Goal: Find specific page/section: Find specific page/section

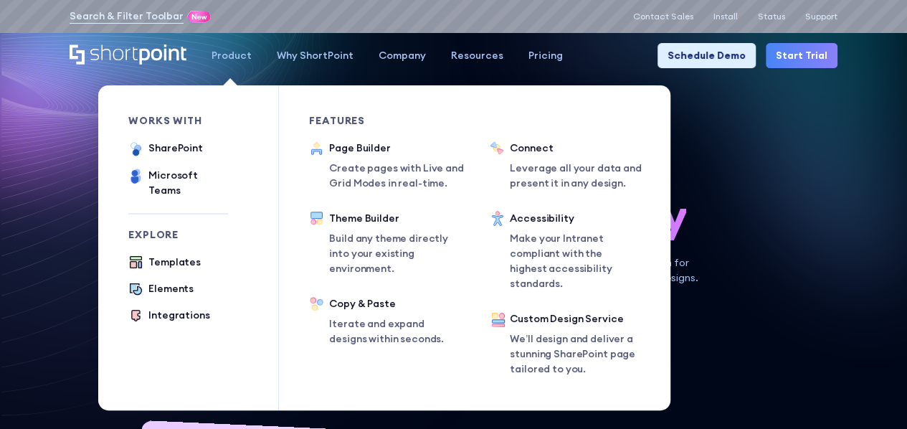
click at [202, 120] on div "works with" at bounding box center [178, 120] width 100 height 10
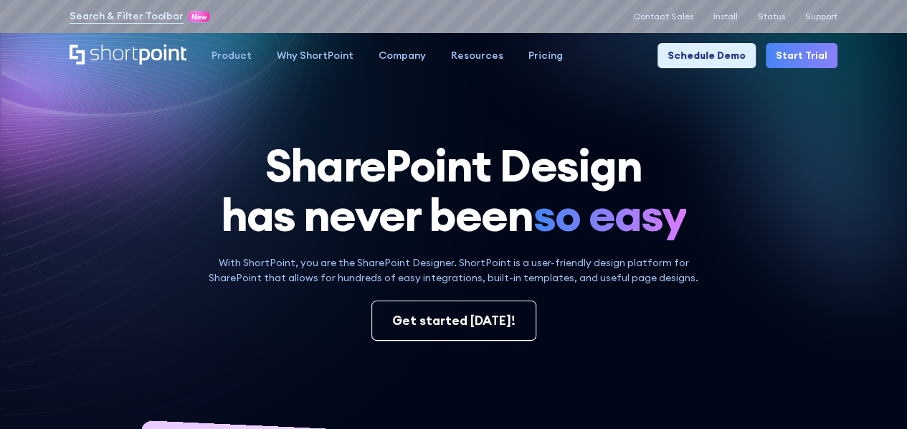
click at [63, 141] on icon at bounding box center [160, 71] width 409 height 187
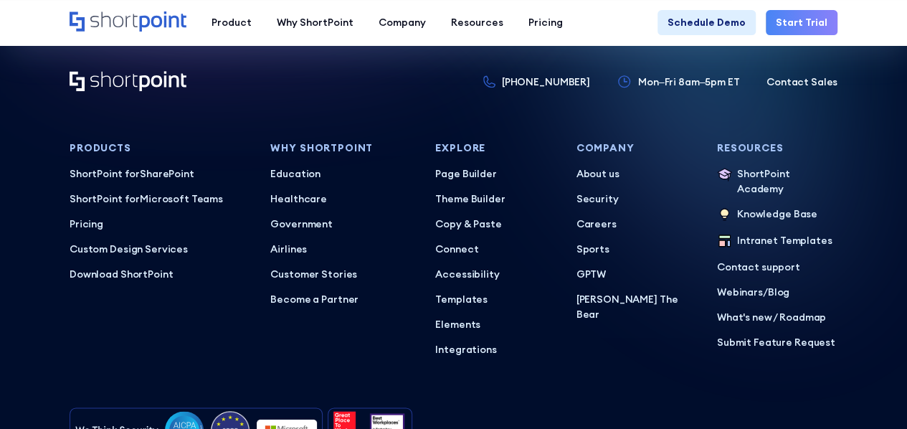
scroll to position [6216, 0]
click at [588, 217] on p "Careers" at bounding box center [636, 224] width 120 height 15
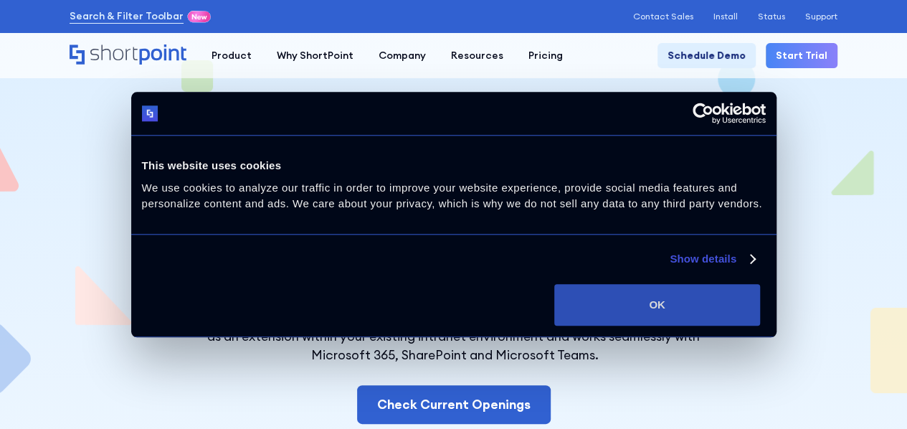
click at [760, 325] on button "OK" at bounding box center [657, 305] width 206 height 42
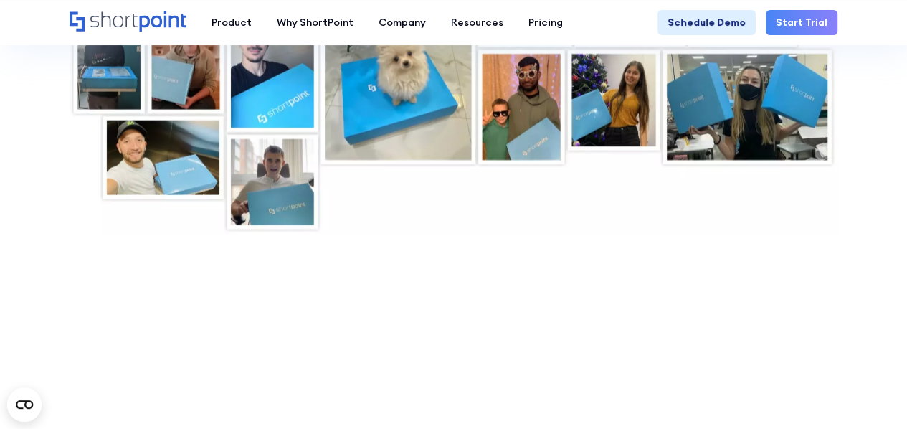
scroll to position [4519, 0]
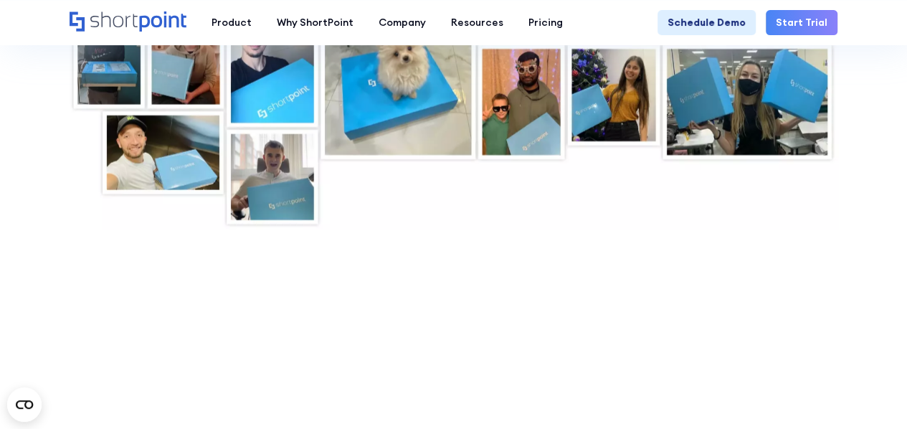
click at [521, 225] on div at bounding box center [453, 36] width 771 height 388
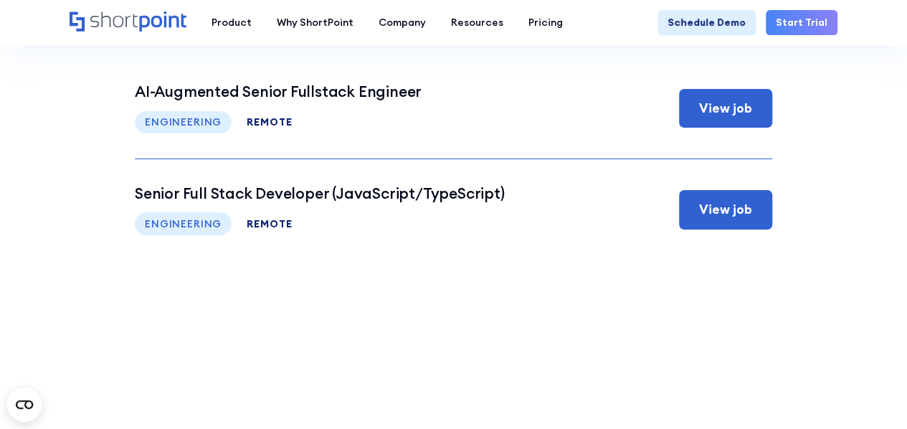
scroll to position [5209, 0]
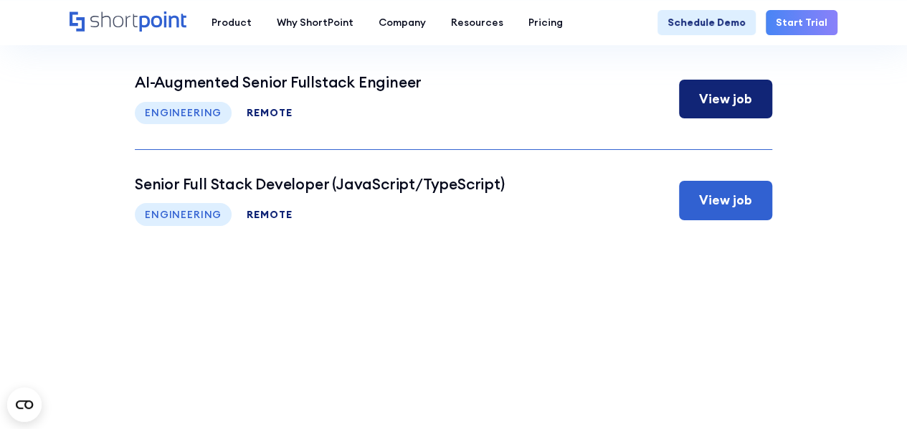
click at [259, 87] on h3 "AI-Augmented Senior Fullstack Engineer" at bounding box center [278, 82] width 287 height 18
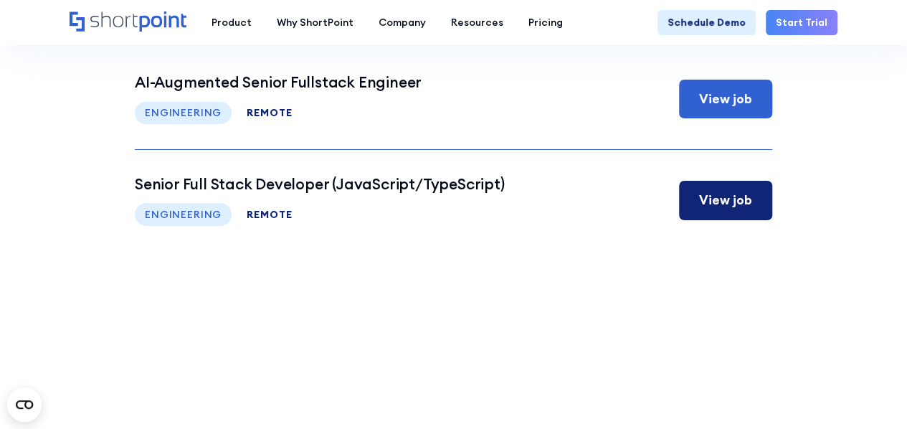
click at [182, 175] on h3 "Senior Full Stack Developer (JavaScript/TypeScript)" at bounding box center [319, 184] width 369 height 18
